Goal: Contribute content: Contribute content

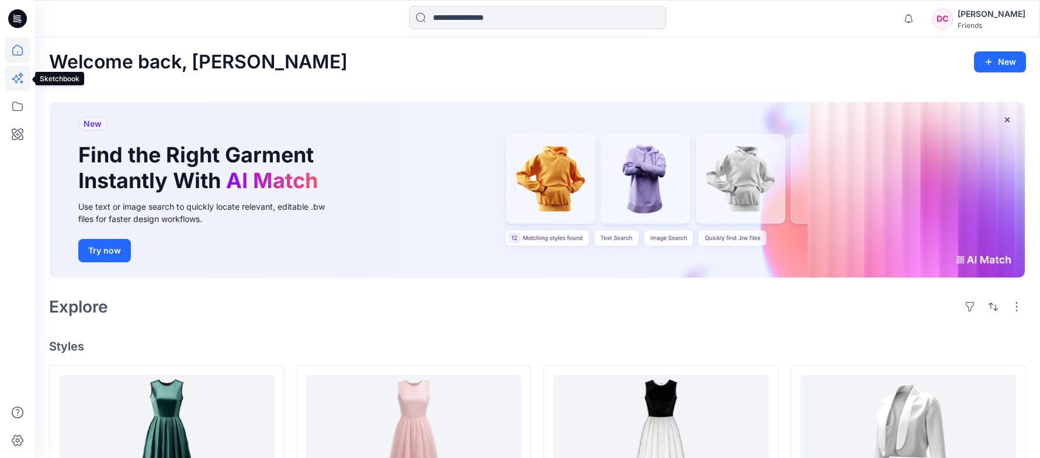
click at [18, 75] on icon at bounding box center [18, 78] width 26 height 26
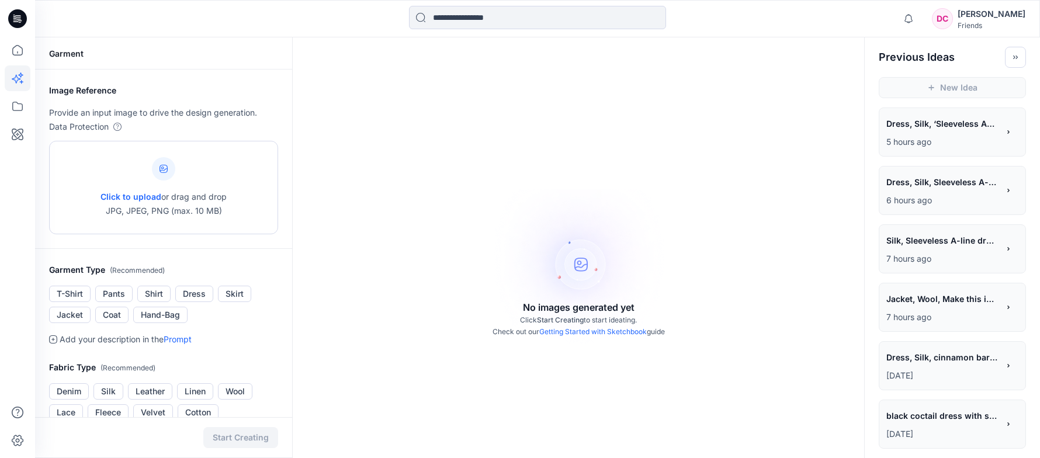
click at [129, 196] on span "Click to upload" at bounding box center [130, 197] width 61 height 10
type input "**********"
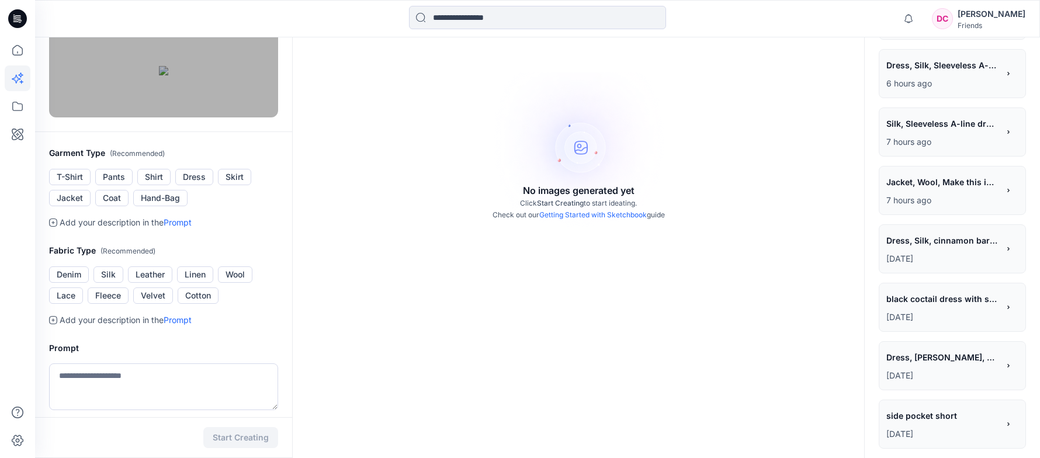
scroll to position [175, 0]
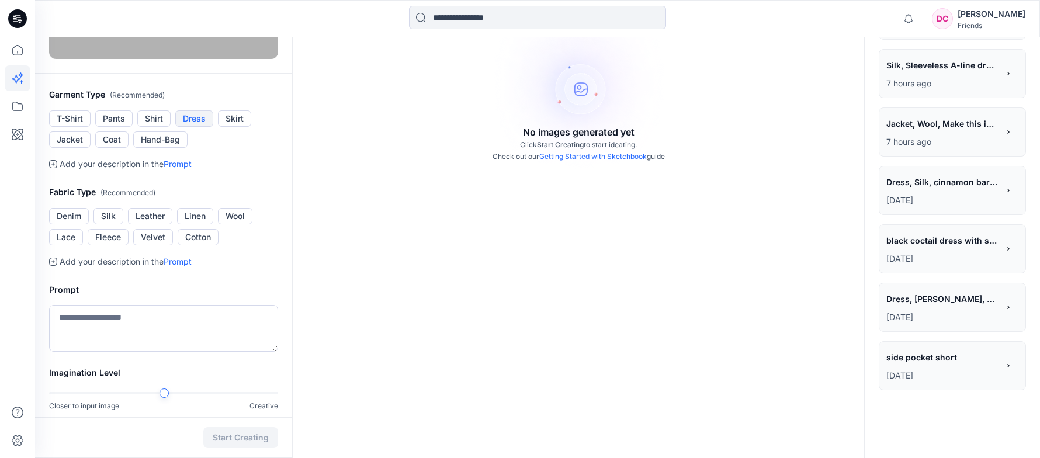
click at [200, 127] on button "Dress" at bounding box center [194, 118] width 38 height 16
click at [112, 224] on button "Silk" at bounding box center [108, 216] width 30 height 16
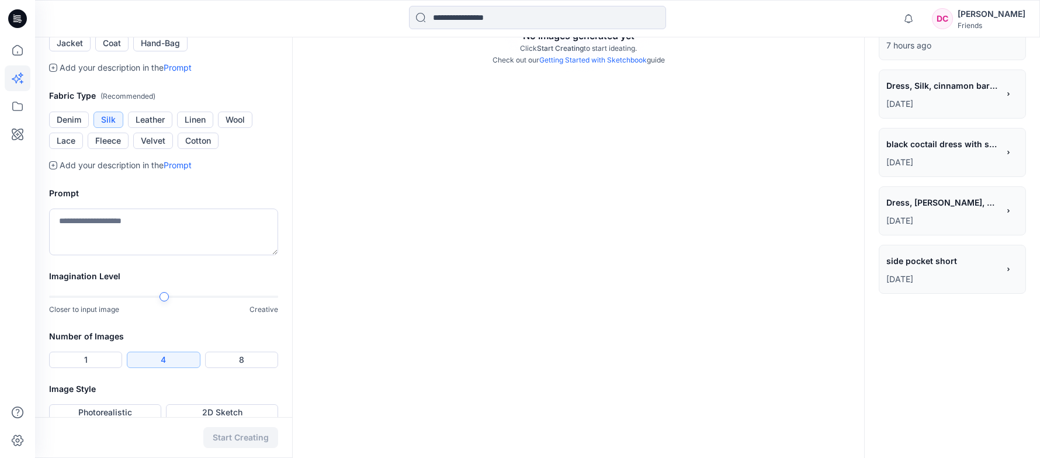
scroll to position [292, 0]
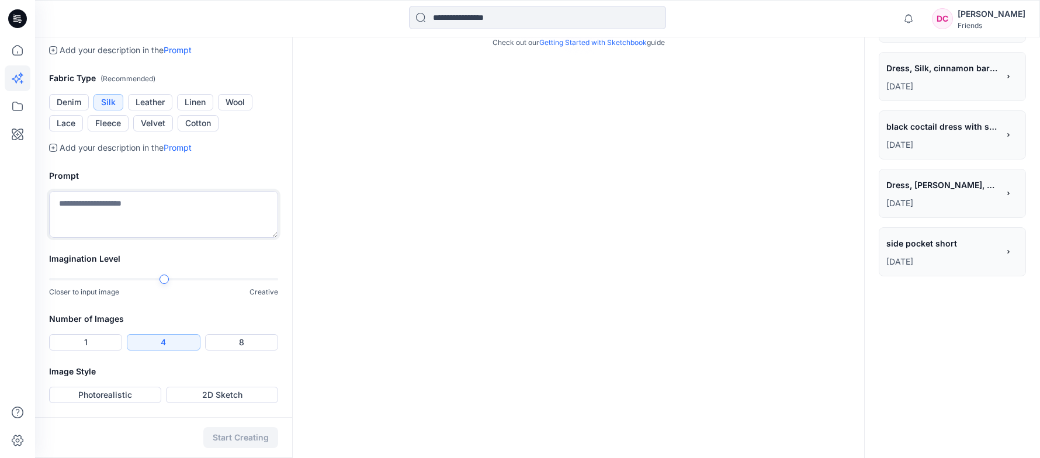
click at [111, 238] on textarea at bounding box center [163, 214] width 229 height 47
paste textarea "**********"
click at [79, 238] on textarea "**********" at bounding box center [163, 214] width 229 height 47
type textarea "**********"
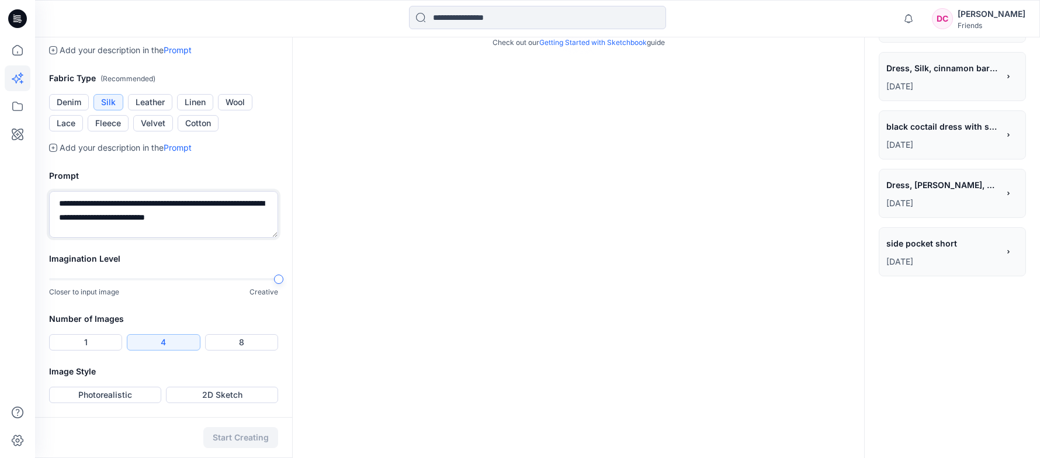
click at [268, 283] on div at bounding box center [163, 279] width 229 height 8
click at [330, 324] on div "No images generated yet Click Start Creating to start ideating. Check out our G…" at bounding box center [578, 103] width 572 height 710
click at [214, 397] on button "2D Sketch" at bounding box center [222, 395] width 112 height 16
click at [237, 435] on button "Start Creating" at bounding box center [240, 437] width 75 height 21
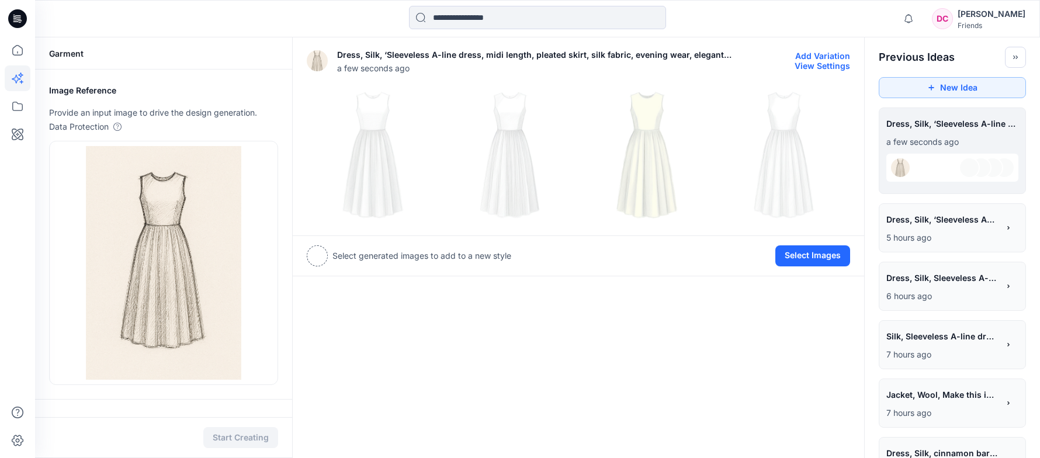
click at [651, 177] on img at bounding box center [646, 154] width 131 height 131
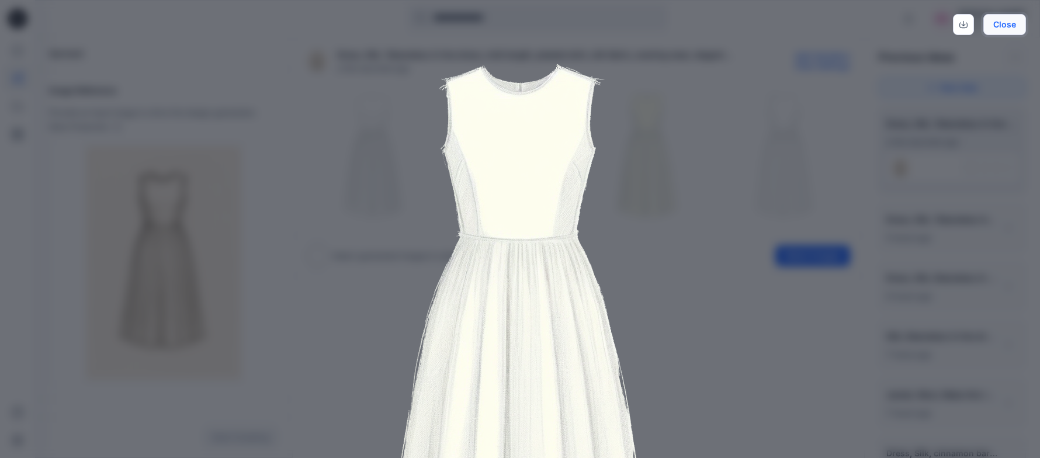
click at [1005, 23] on button "Close" at bounding box center [1004, 24] width 43 height 21
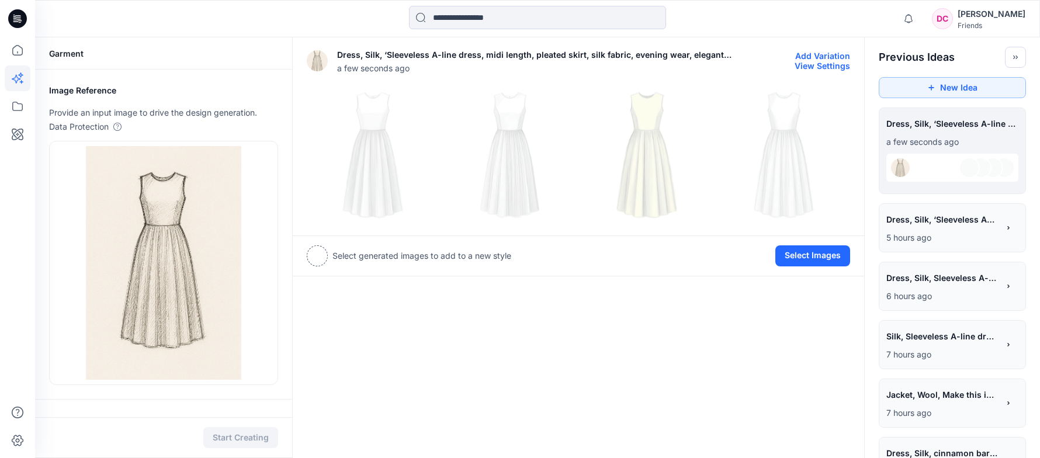
click at [514, 175] on img at bounding box center [510, 154] width 131 height 131
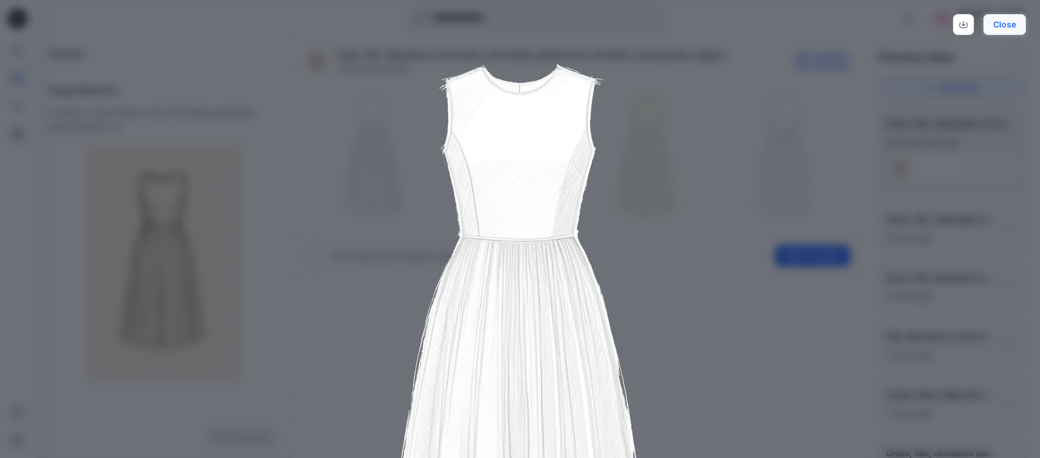
click at [1011, 20] on button "Close" at bounding box center [1004, 24] width 43 height 21
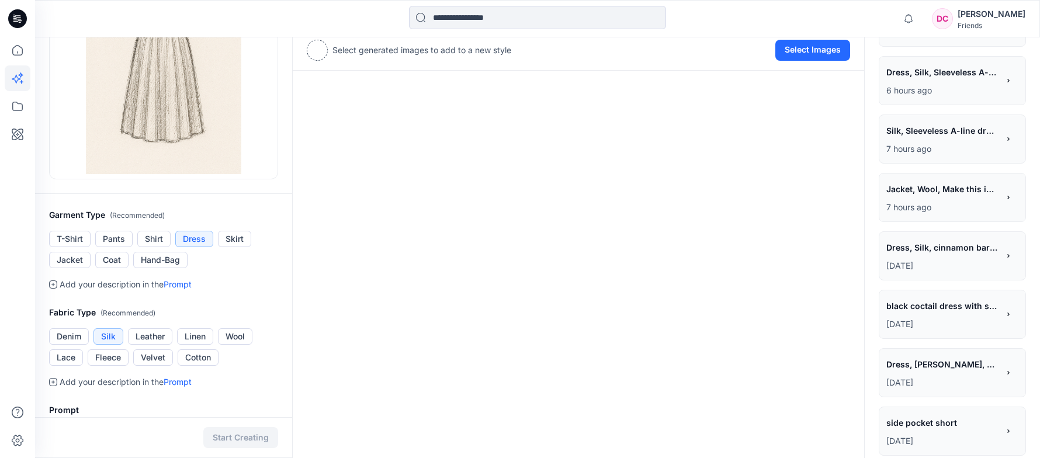
scroll to position [31, 0]
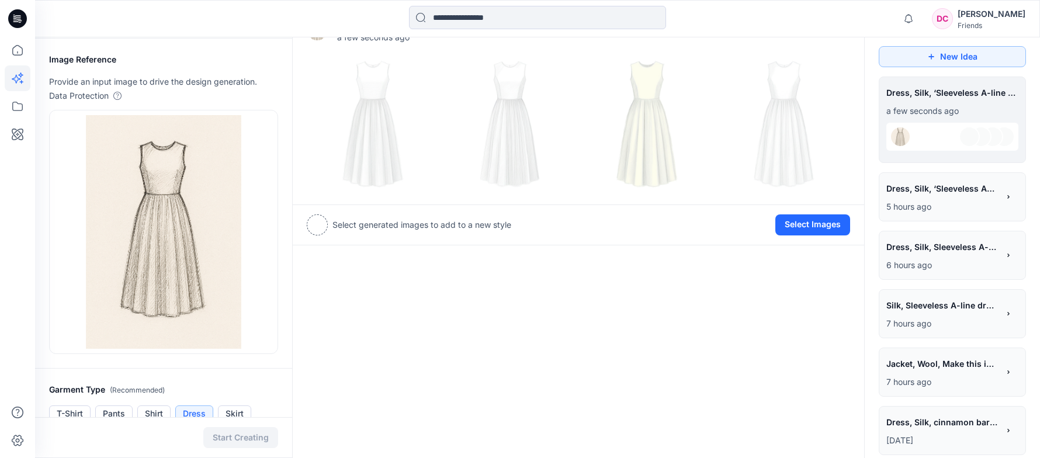
click at [953, 243] on span "Dress, Silk, Sleeveless A-line dress, midi length, pleated skirt, silk fabric, …" at bounding box center [941, 246] width 111 height 17
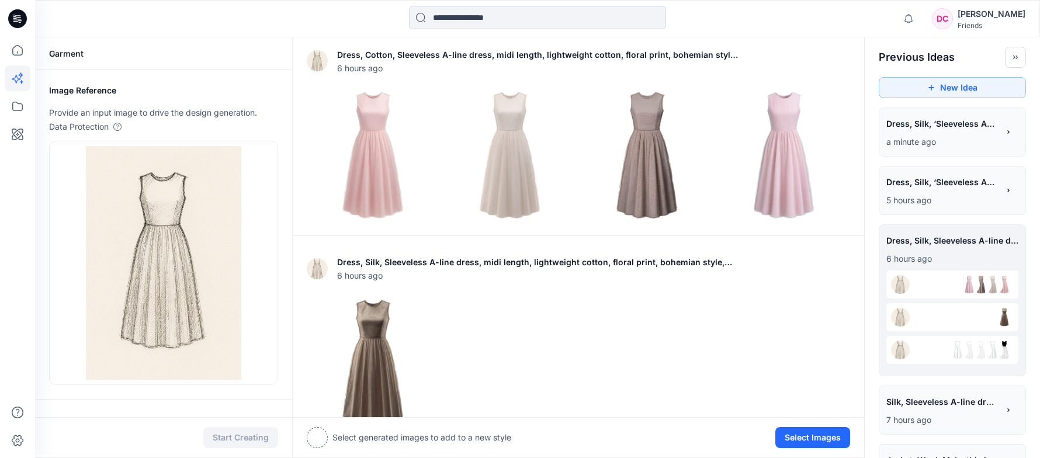
click at [931, 186] on span "Dress, Silk, ‘Sleeveless A-line dress, midi length, pleated skirt, satin fabric…" at bounding box center [941, 182] width 111 height 17
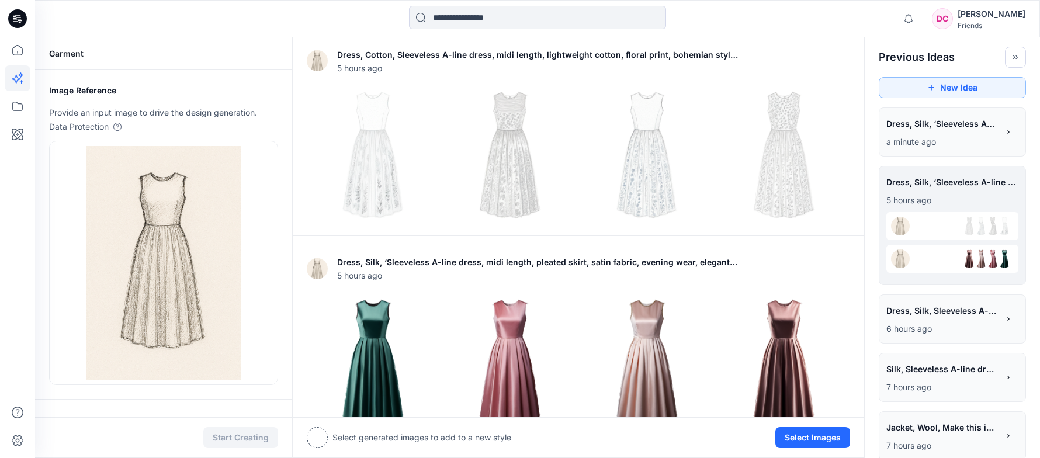
click at [922, 124] on span "Dress, Silk, ‘Sleeveless A-line dress, midi length, pleated skirt, silk fabric,…" at bounding box center [941, 123] width 111 height 17
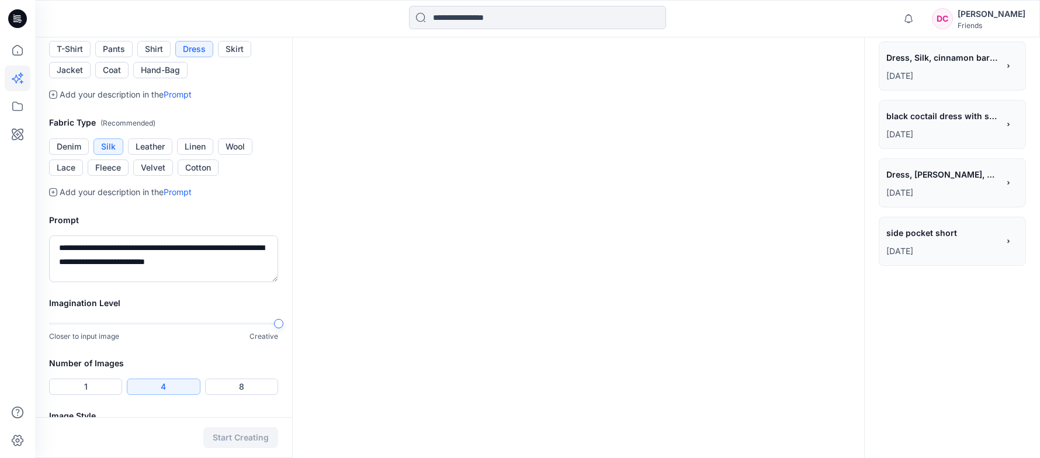
scroll to position [409, 0]
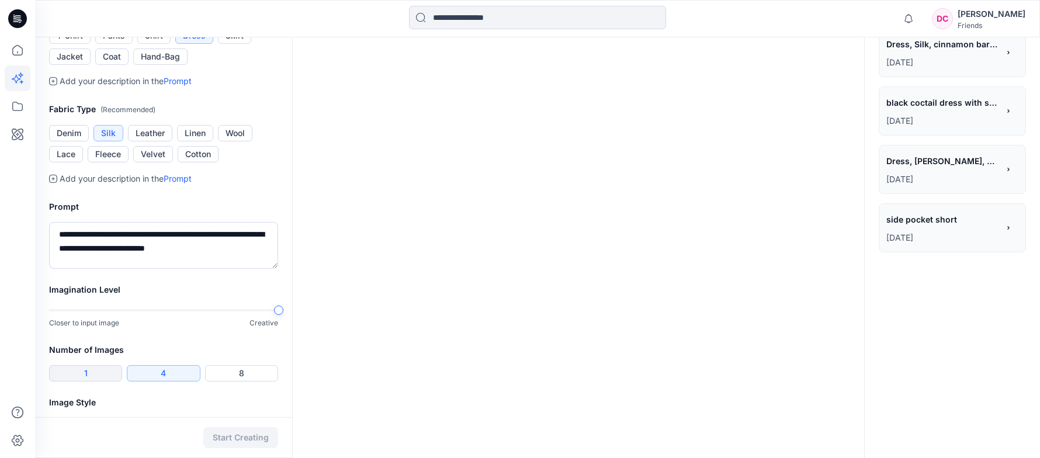
click at [88, 374] on button "1" at bounding box center [85, 373] width 73 height 16
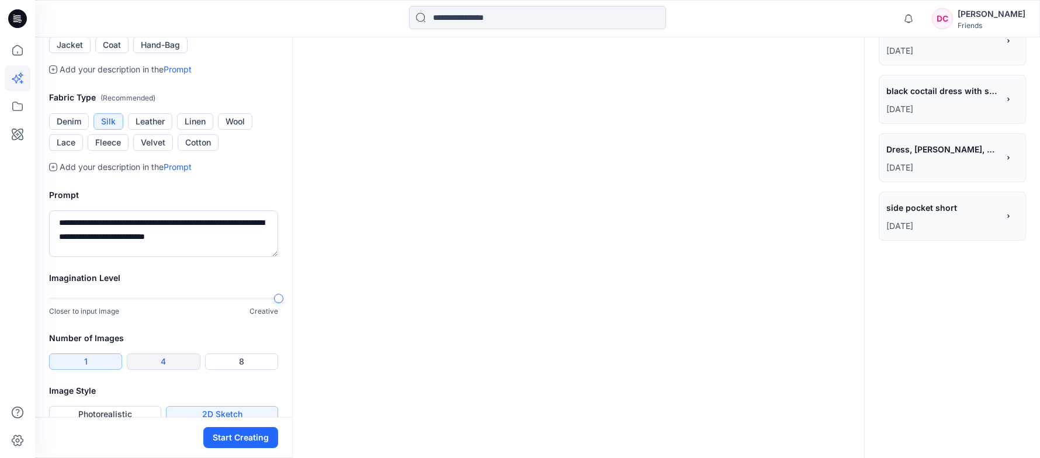
scroll to position [440, 0]
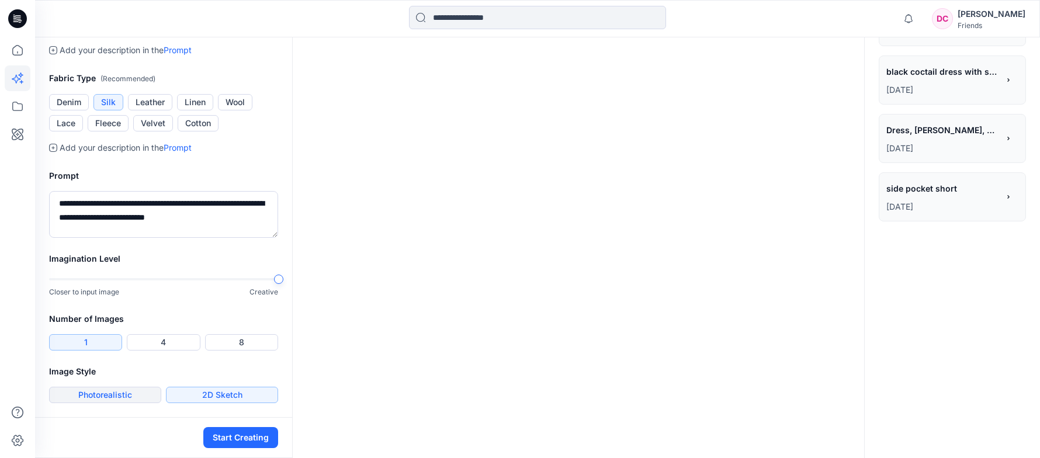
click at [114, 390] on button "Photorealistic" at bounding box center [105, 395] width 112 height 16
click at [236, 433] on button "Start Creating" at bounding box center [240, 437] width 75 height 21
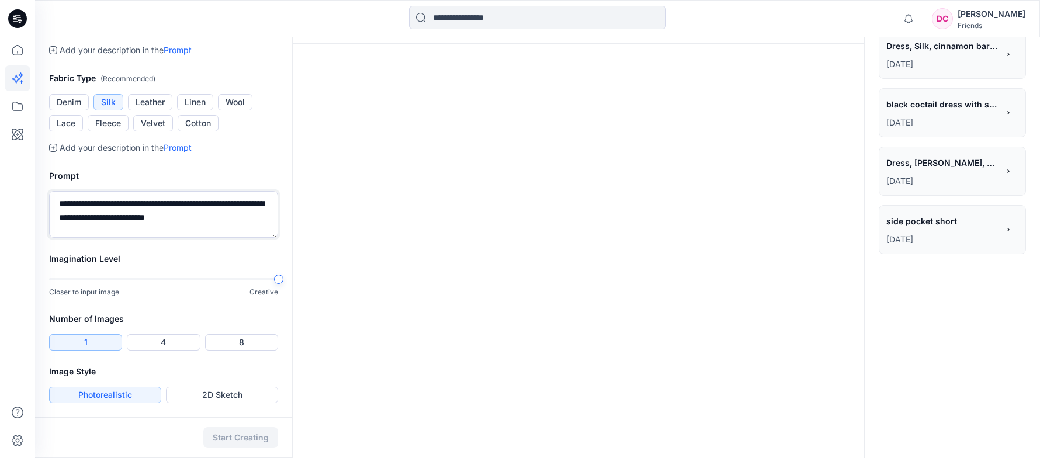
drag, startPoint x: 231, startPoint y: 218, endPoint x: 36, endPoint y: 189, distance: 197.3
click at [36, 189] on div "**********" at bounding box center [163, 203] width 257 height 97
paste textarea "*"
type textarea "**********"
click at [162, 342] on button "4" at bounding box center [163, 342] width 73 height 16
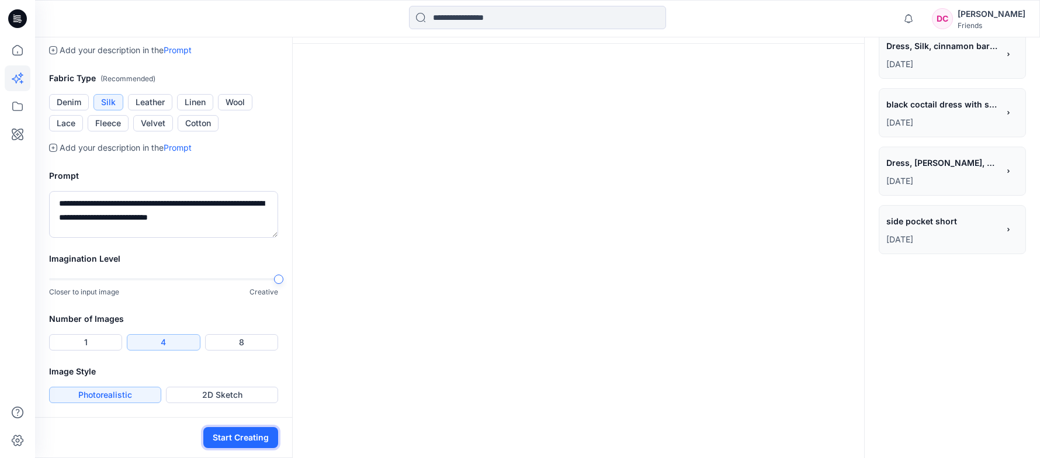
click at [242, 431] on button "Start Creating" at bounding box center [240, 437] width 75 height 21
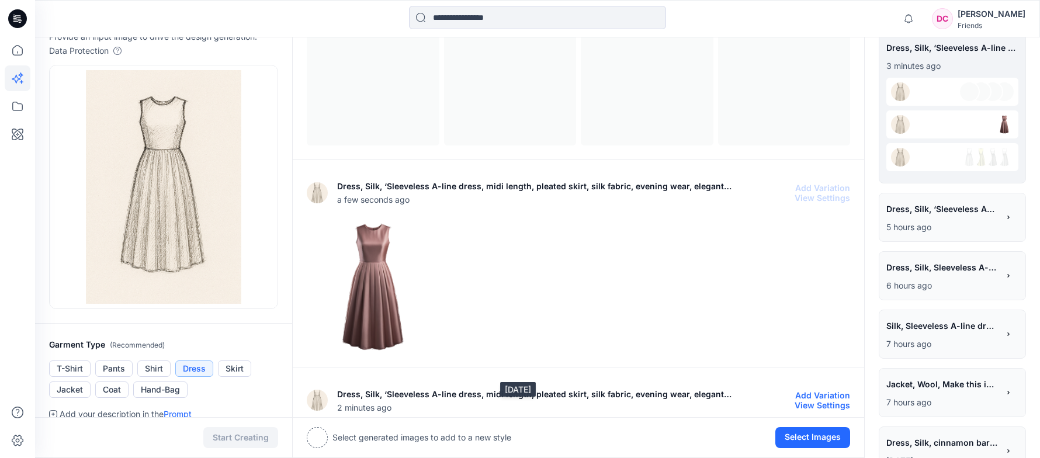
scroll to position [0, 0]
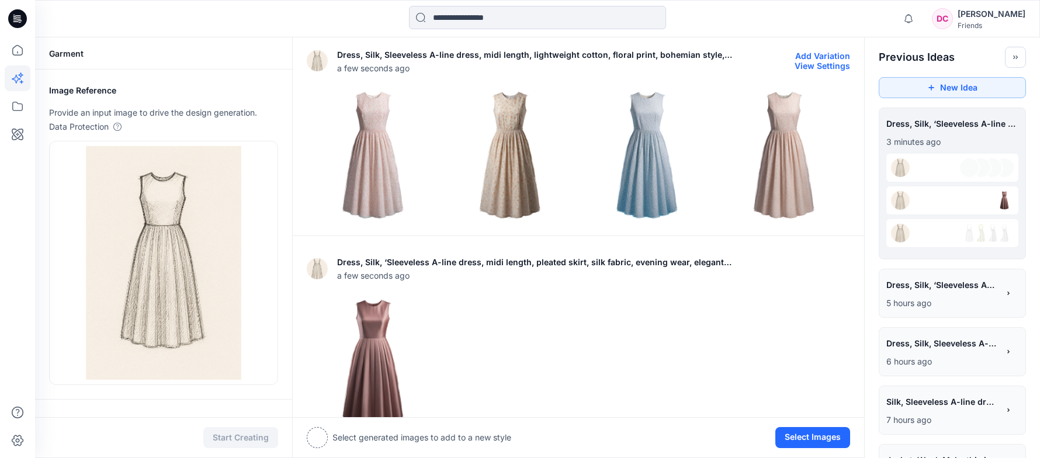
click at [832, 65] on button "View Settings" at bounding box center [821, 66] width 55 height 10
click at [821, 53] on button "Add Variation" at bounding box center [822, 56] width 55 height 10
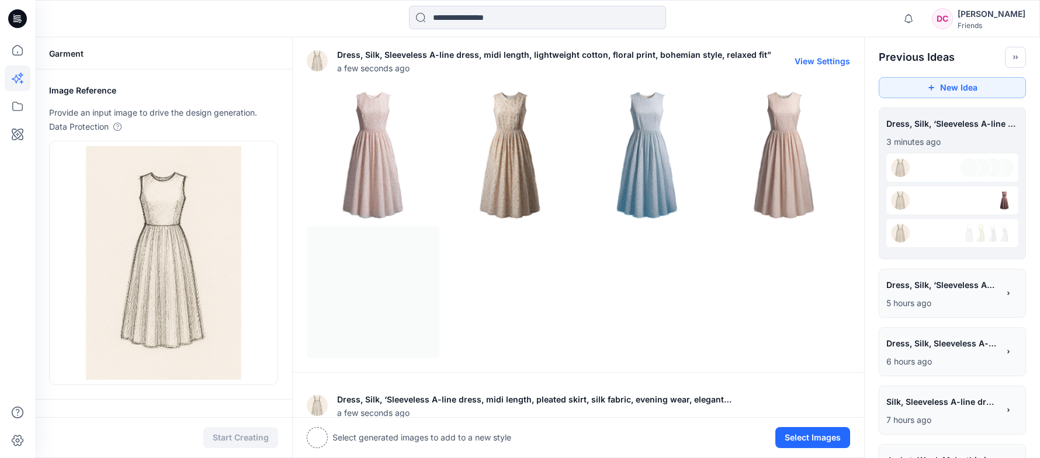
click at [820, 63] on button "View Settings" at bounding box center [821, 61] width 55 height 10
click at [823, 58] on button "View Settings" at bounding box center [821, 61] width 55 height 10
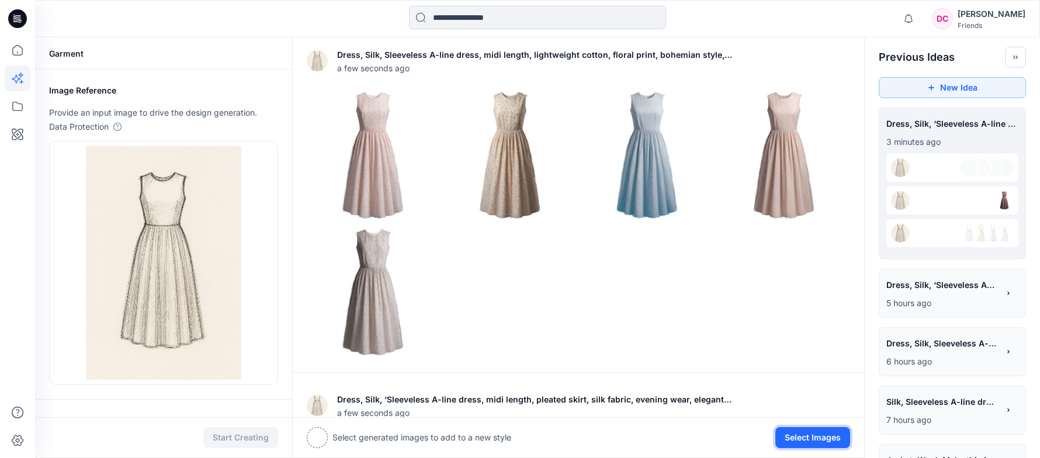
drag, startPoint x: 818, startPoint y: 442, endPoint x: 713, endPoint y: 388, distance: 117.6
click at [818, 440] on button "Select Images" at bounding box center [812, 437] width 75 height 21
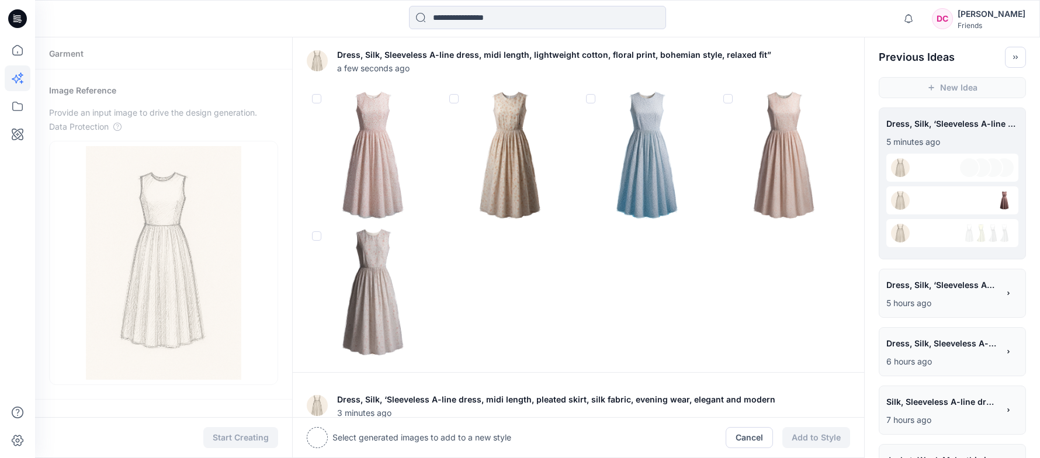
click at [315, 98] on span at bounding box center [316, 98] width 9 height 9
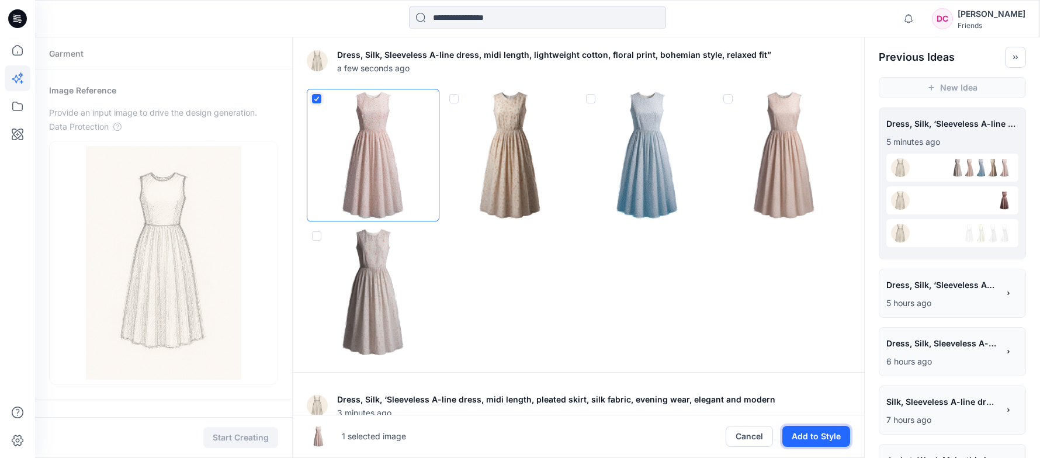
click at [816, 435] on button "Add to Style" at bounding box center [816, 436] width 68 height 21
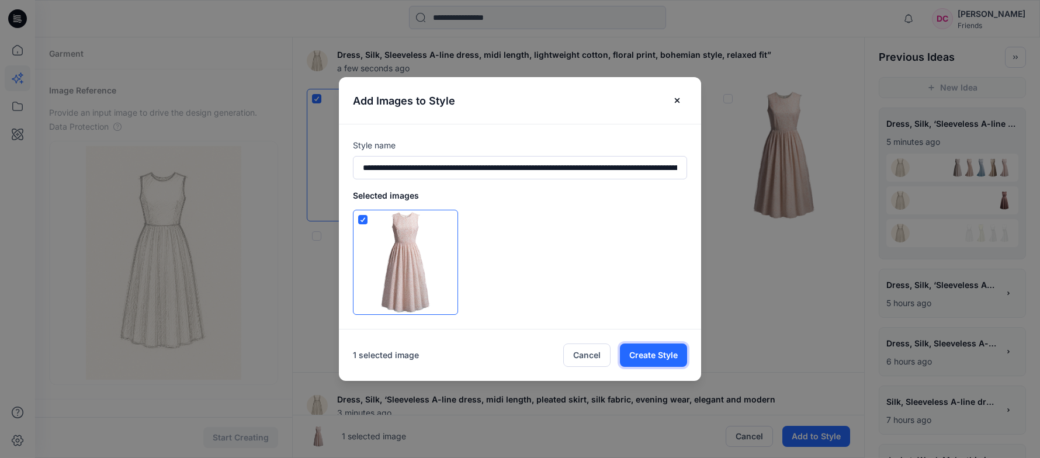
click at [669, 354] on button "Create Style" at bounding box center [653, 354] width 67 height 23
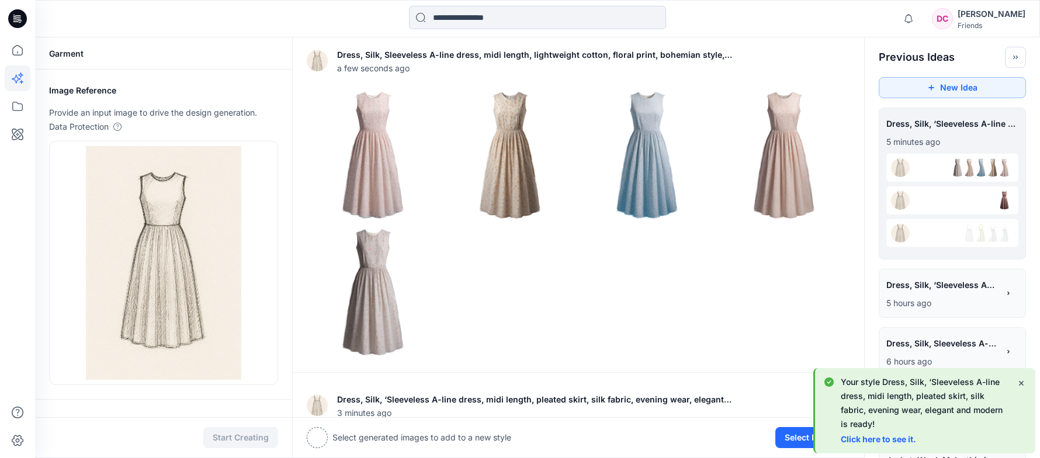
click at [876, 439] on link "Click here to see it." at bounding box center [878, 439] width 75 height 10
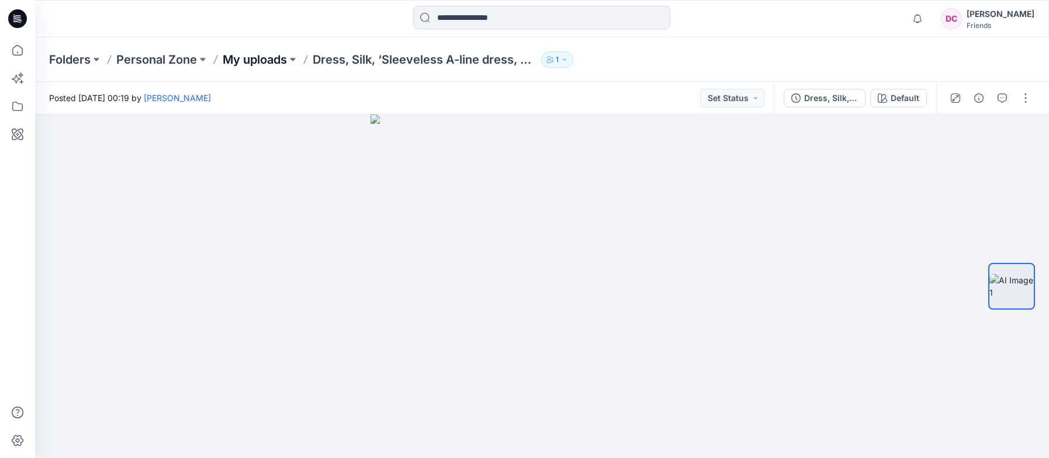
click at [286, 56] on p "My uploads" at bounding box center [255, 59] width 64 height 16
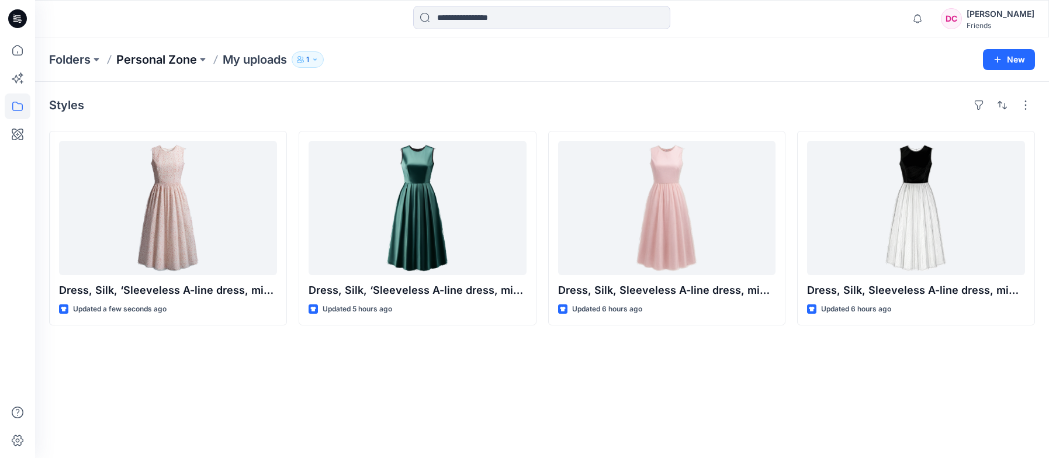
click at [195, 60] on p "Personal Zone" at bounding box center [156, 59] width 81 height 16
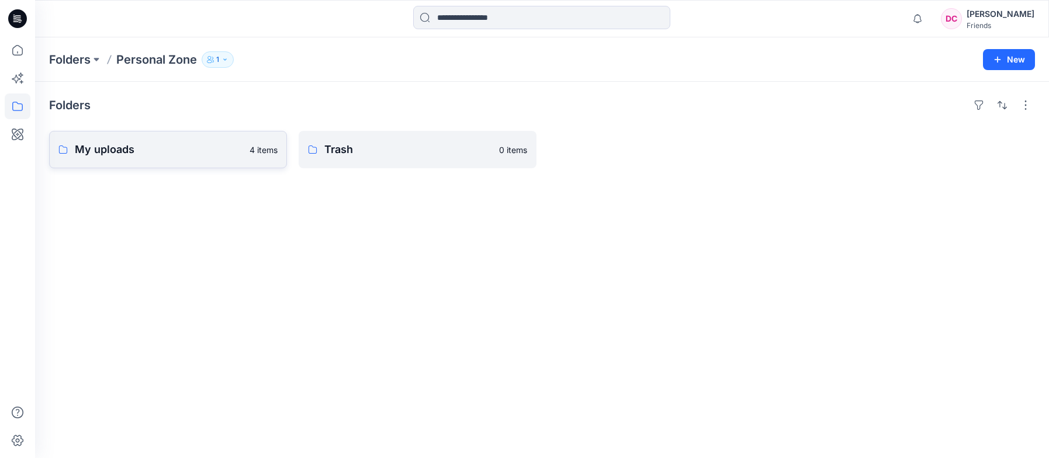
click at [116, 154] on p "My uploads" at bounding box center [159, 149] width 168 height 16
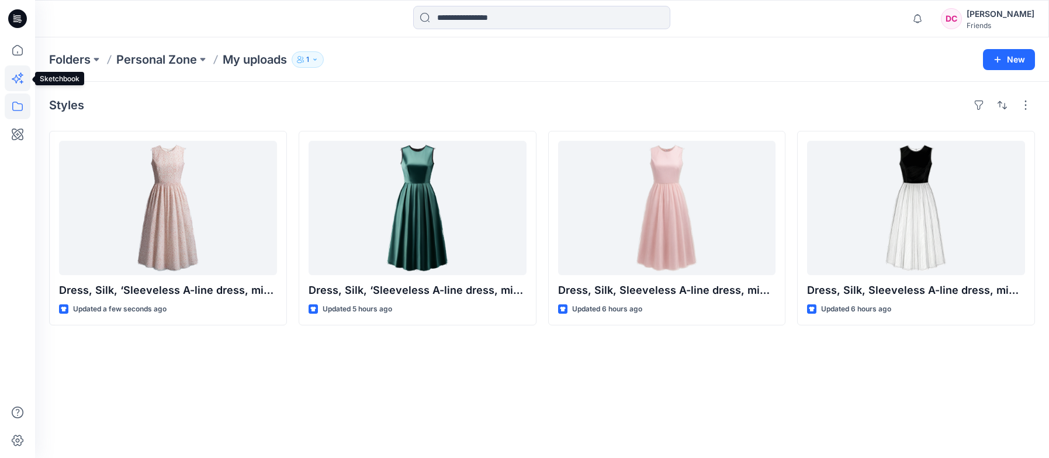
click at [13, 75] on icon at bounding box center [18, 78] width 26 height 26
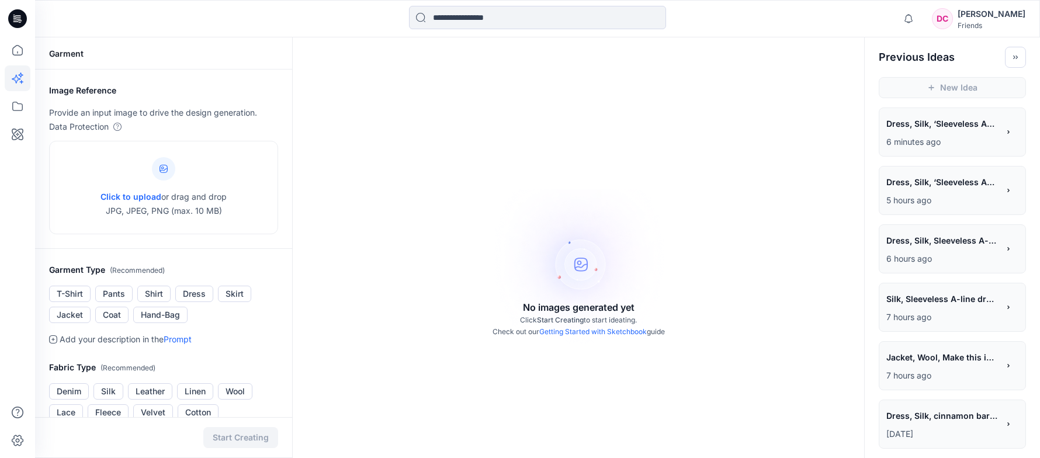
click at [549, 213] on div "No images generated yet Click Start Creating to start ideating. Check out our G…" at bounding box center [578, 266] width 571 height 458
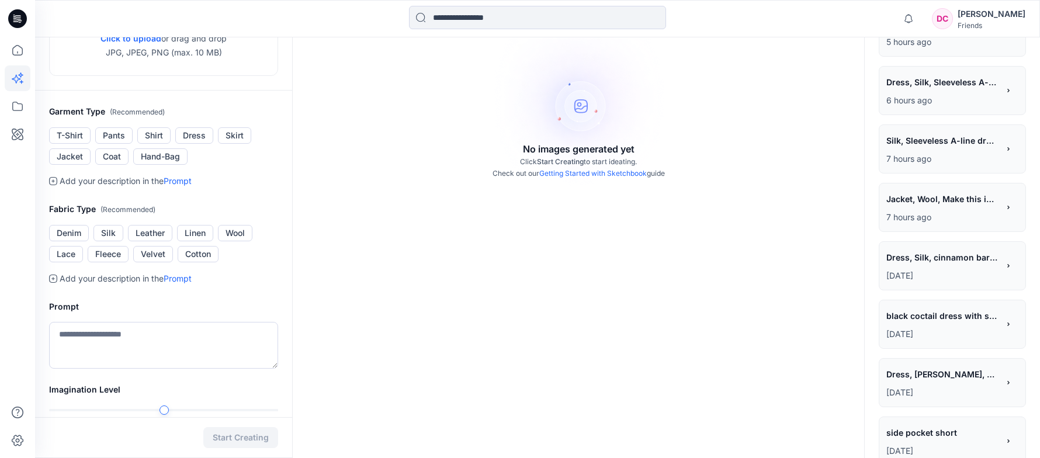
scroll to position [175, 0]
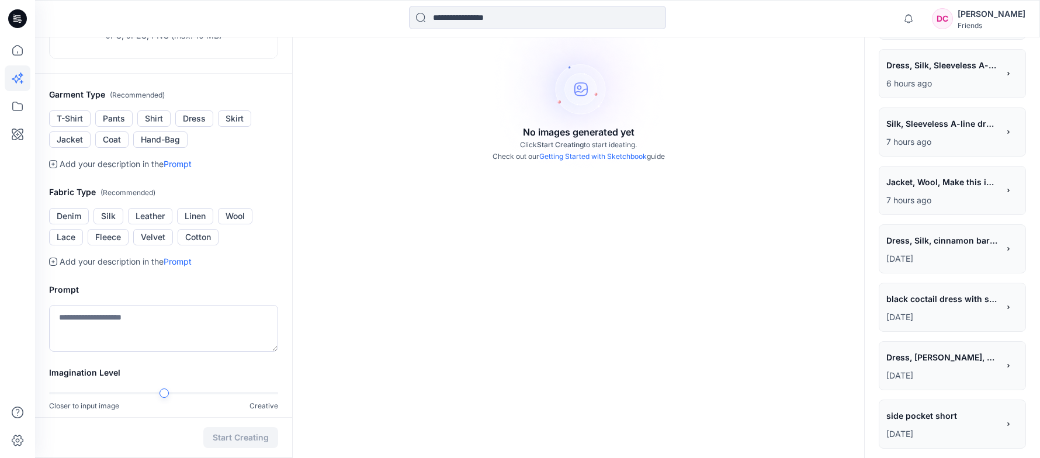
click at [939, 311] on p "[DATE]" at bounding box center [942, 317] width 112 height 14
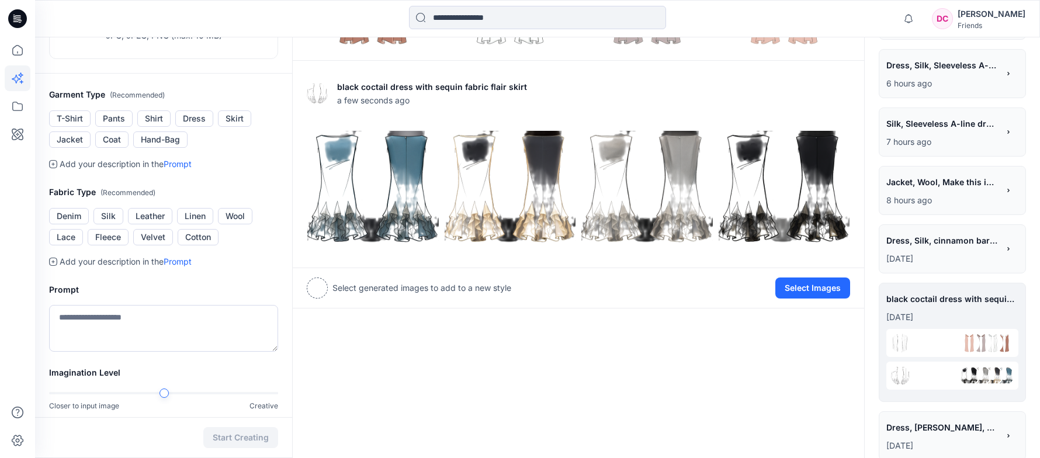
scroll to position [289, 0]
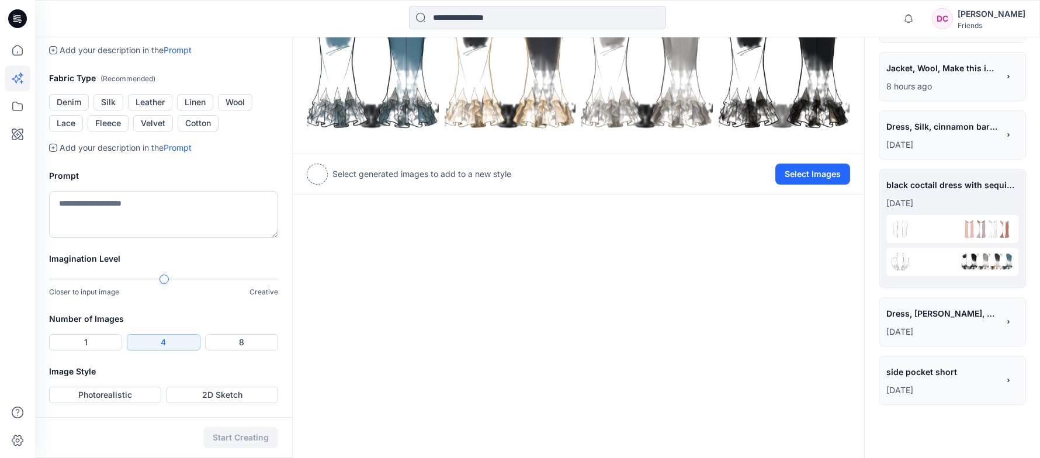
click at [929, 369] on span "side pocket short" at bounding box center [941, 371] width 111 height 17
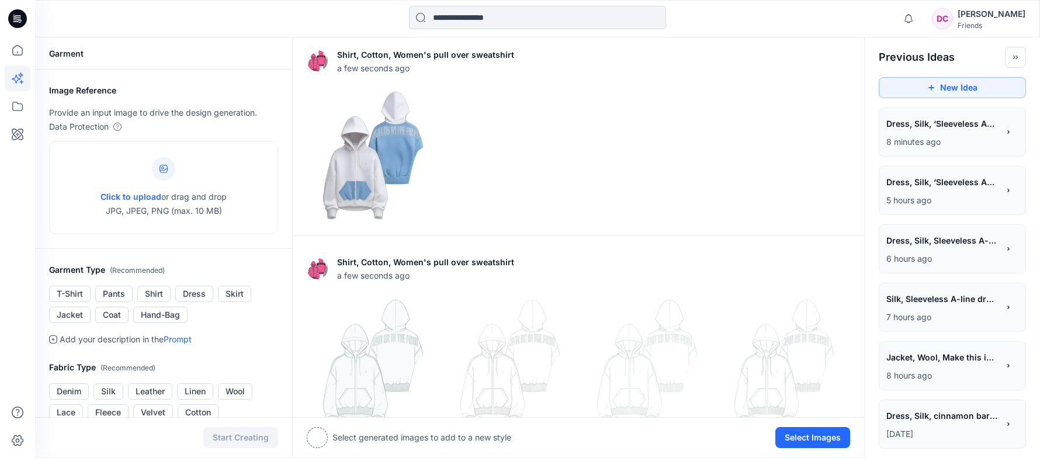
click at [925, 353] on span "Jacket, Wool, Make this into a winter coat with quilted texture and oversized c…" at bounding box center [941, 357] width 111 height 17
